Goal: Task Accomplishment & Management: Manage account settings

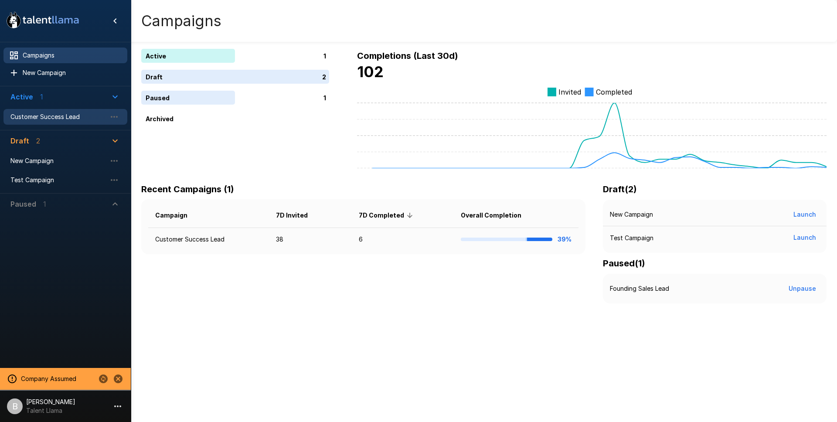
click at [46, 114] on span "Customer Success Lead" at bounding box center [58, 116] width 96 height 9
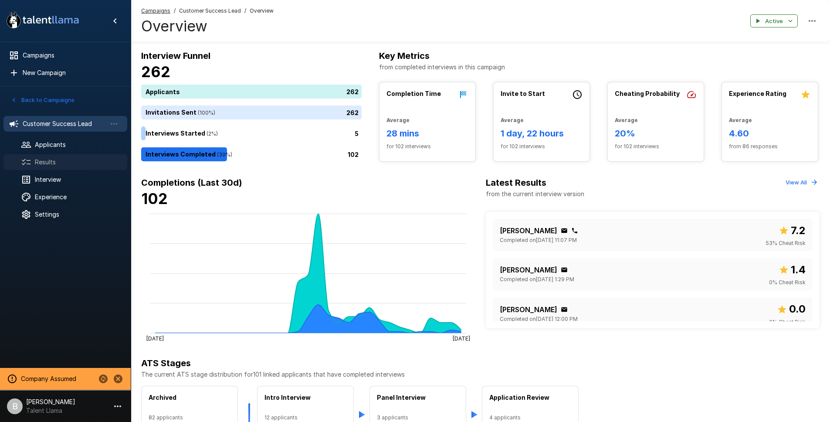
click at [56, 156] on div "Results" at bounding box center [65, 162] width 124 height 16
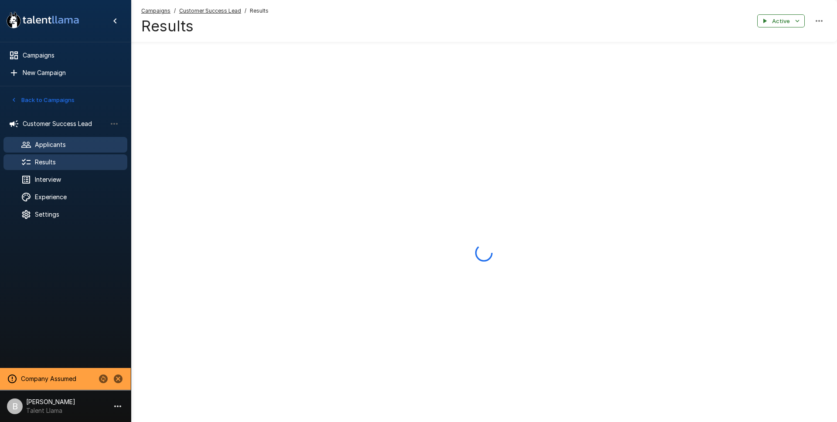
click at [55, 143] on span "Applicants" at bounding box center [77, 144] width 85 height 9
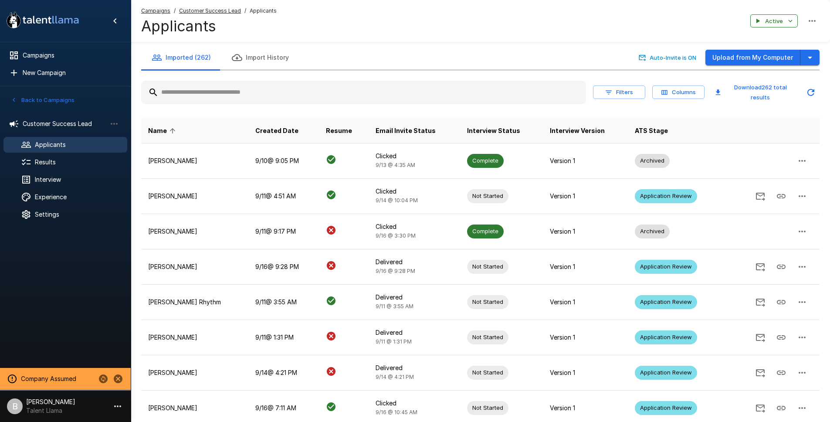
click at [213, 95] on input "text" at bounding box center [363, 93] width 445 height 16
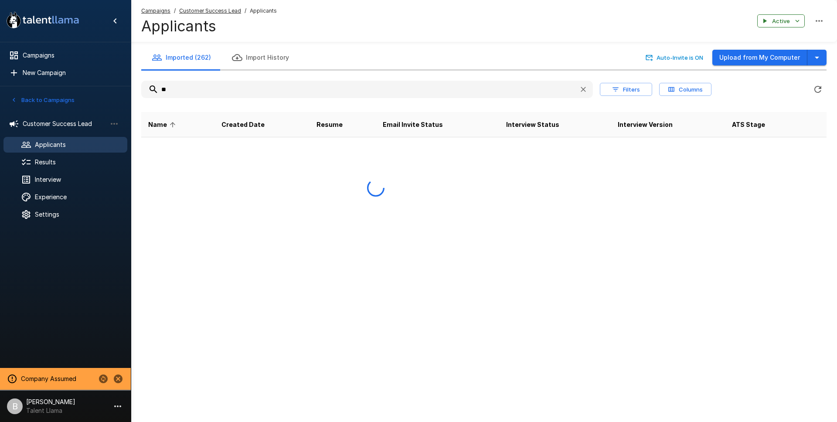
type input "*"
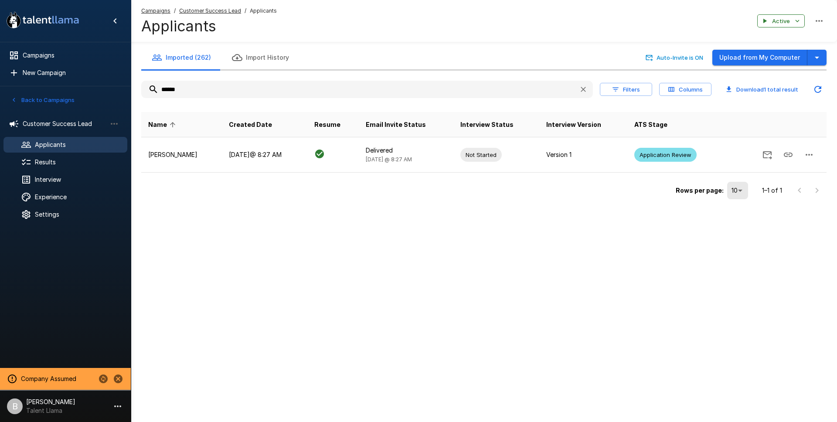
type input "******"
drag, startPoint x: 198, startPoint y: 91, endPoint x: 110, endPoint y: 83, distance: 87.9
click at [131, 85] on div ".st0{fill:#FFFFFF;} .st1{fill:#76a4ed;} Campaigns New Campaign Active 1 Custome…" at bounding box center [484, 118] width 706 height 237
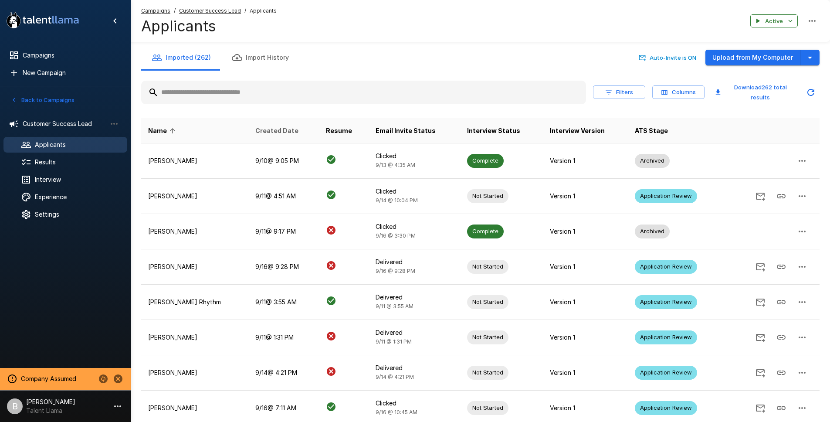
click at [282, 129] on span "Created Date" at bounding box center [276, 131] width 43 height 10
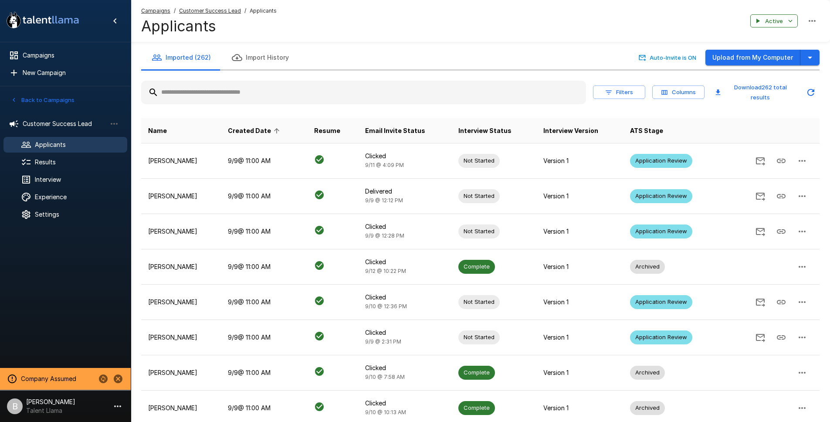
click at [281, 129] on span "Created Date" at bounding box center [255, 131] width 54 height 10
